Goal: Find specific page/section: Find specific page/section

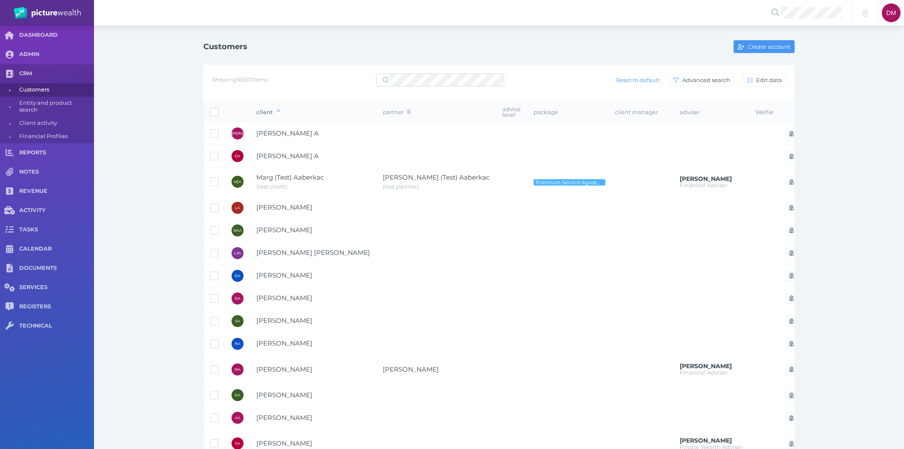
select select "25"
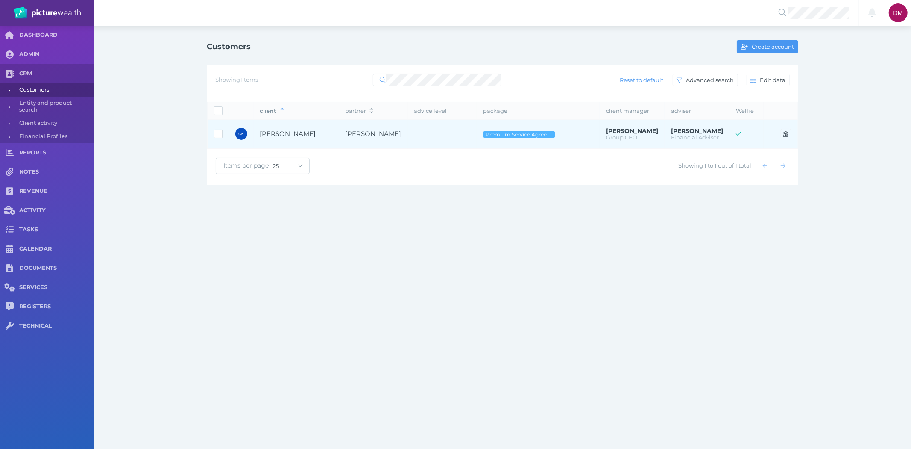
click at [289, 135] on span "[PERSON_NAME]" at bounding box center [288, 133] width 56 height 8
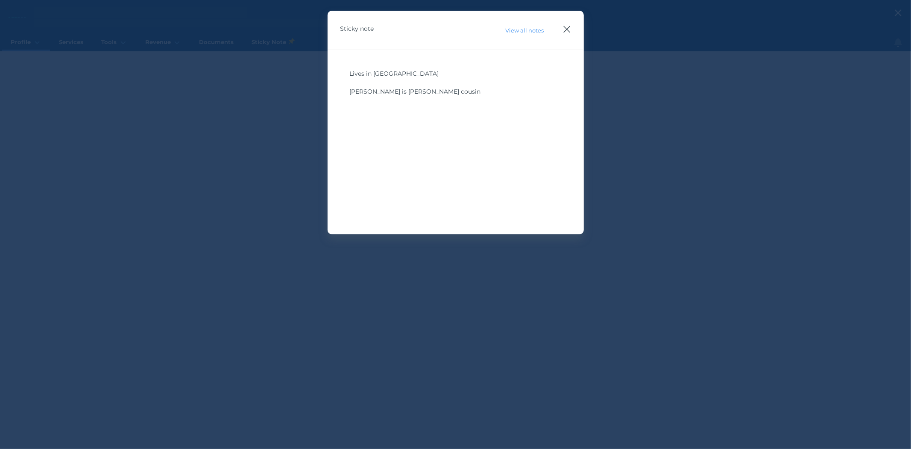
click at [567, 29] on icon "button" at bounding box center [567, 29] width 8 height 11
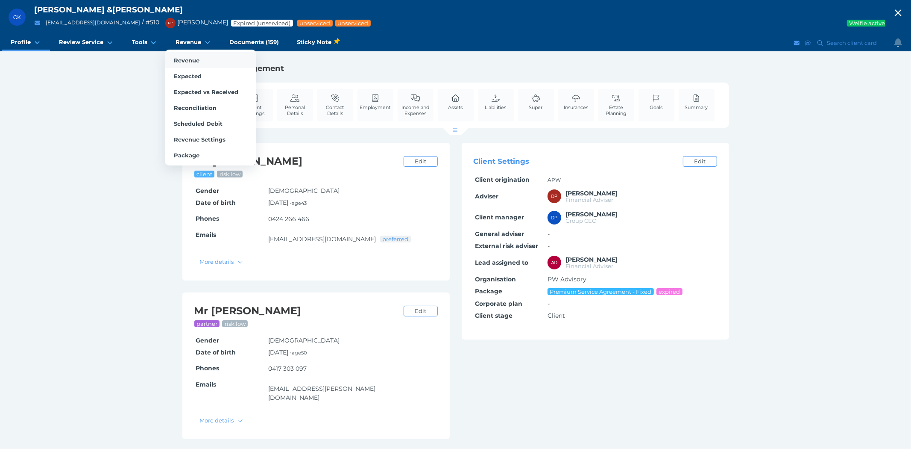
click at [177, 59] on span "Revenue" at bounding box center [187, 60] width 26 height 7
select select "25"
